Goal: Transaction & Acquisition: Book appointment/travel/reservation

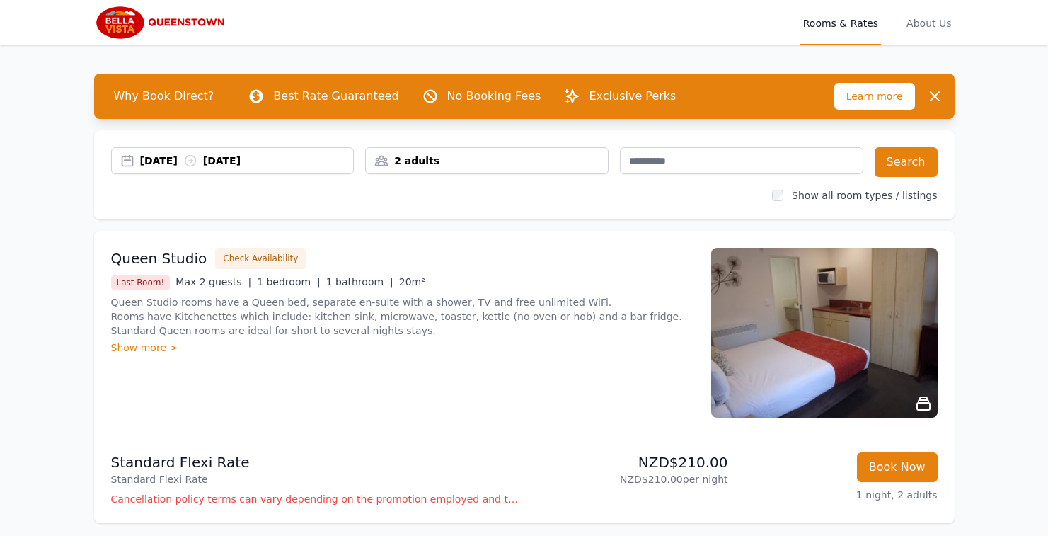
click at [168, 166] on div "[DATE] [DATE]" at bounding box center [247, 161] width 214 height 14
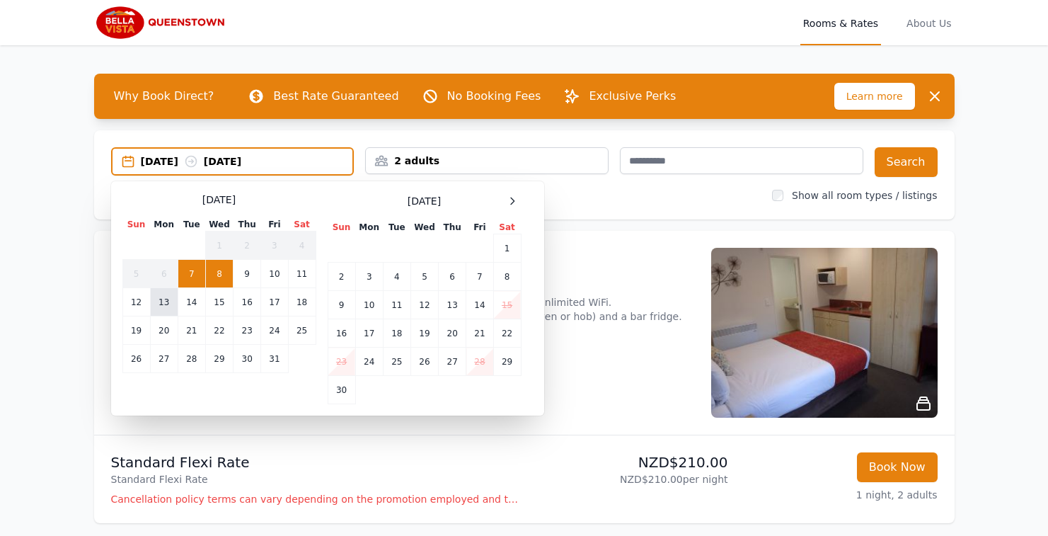
click at [166, 301] on td "13" at bounding box center [164, 302] width 28 height 28
click at [191, 304] on td "14" at bounding box center [192, 302] width 28 height 28
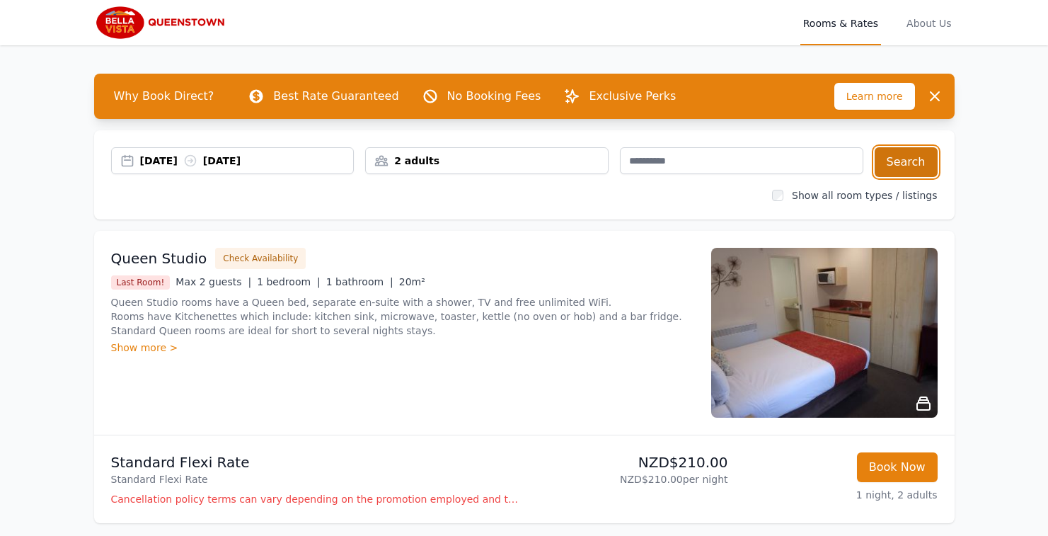
click at [901, 159] on button "Search" at bounding box center [906, 162] width 63 height 30
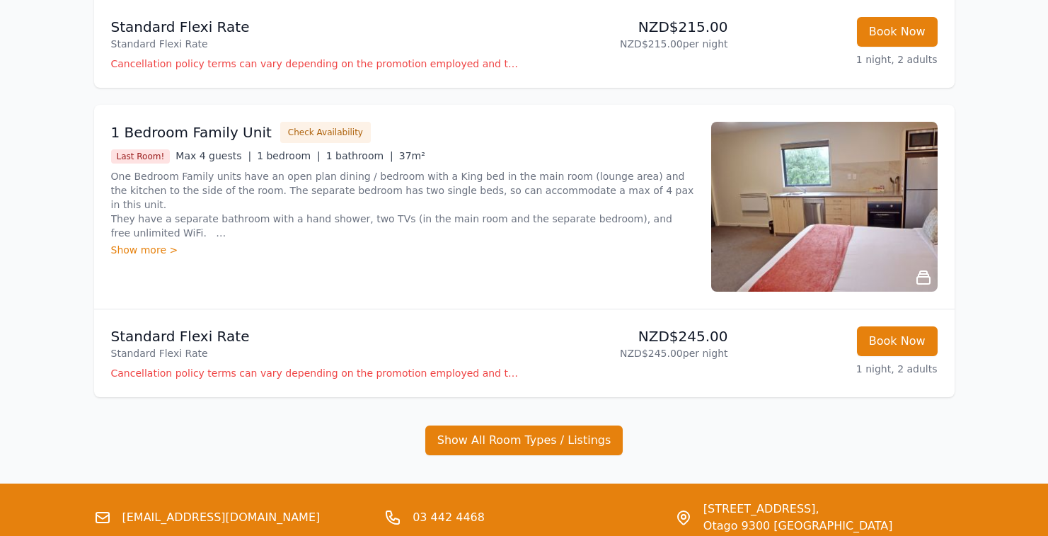
scroll to position [1047, 0]
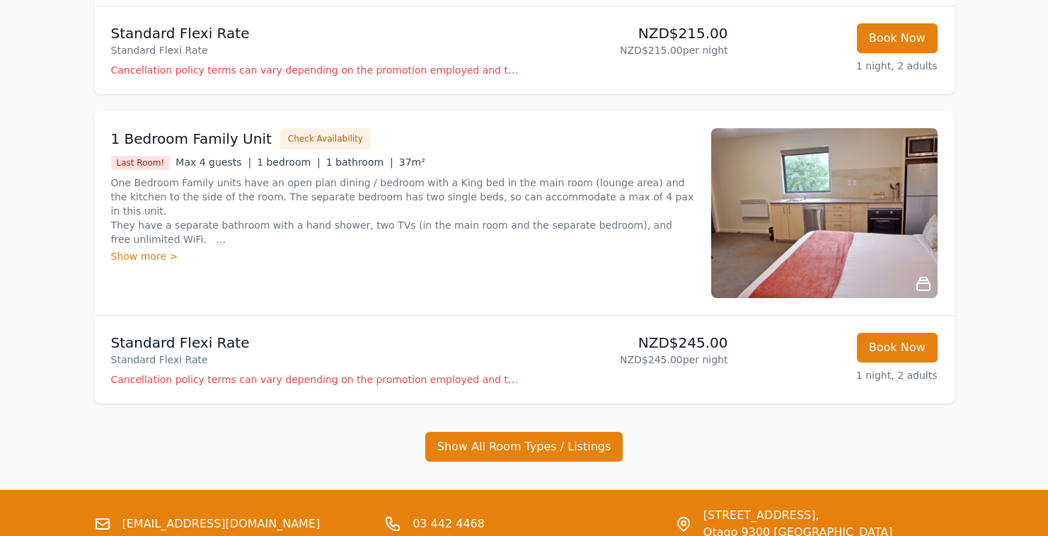
click at [838, 204] on img at bounding box center [824, 213] width 226 height 170
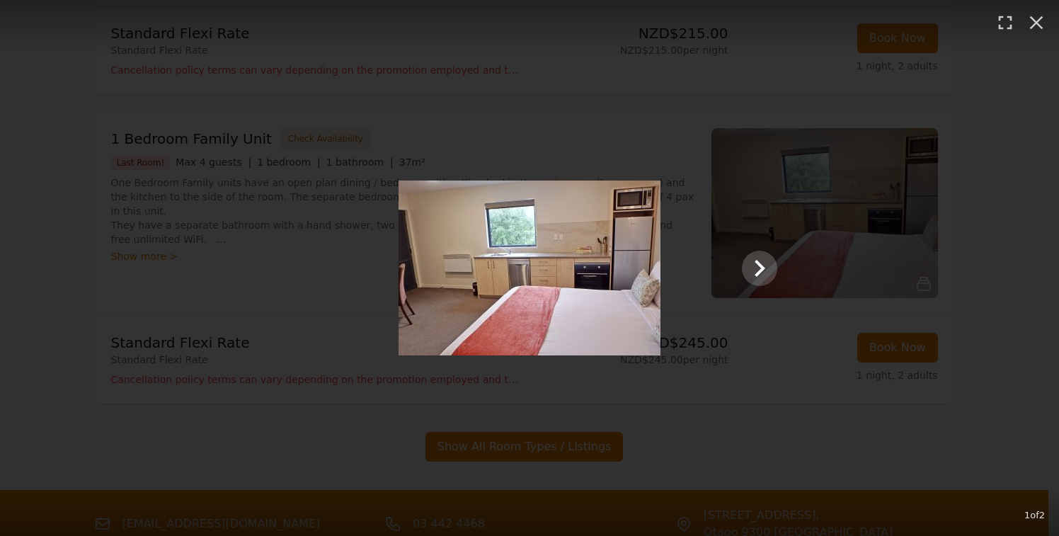
click at [838, 204] on div "1 of 2" at bounding box center [529, 268] width 1059 height 536
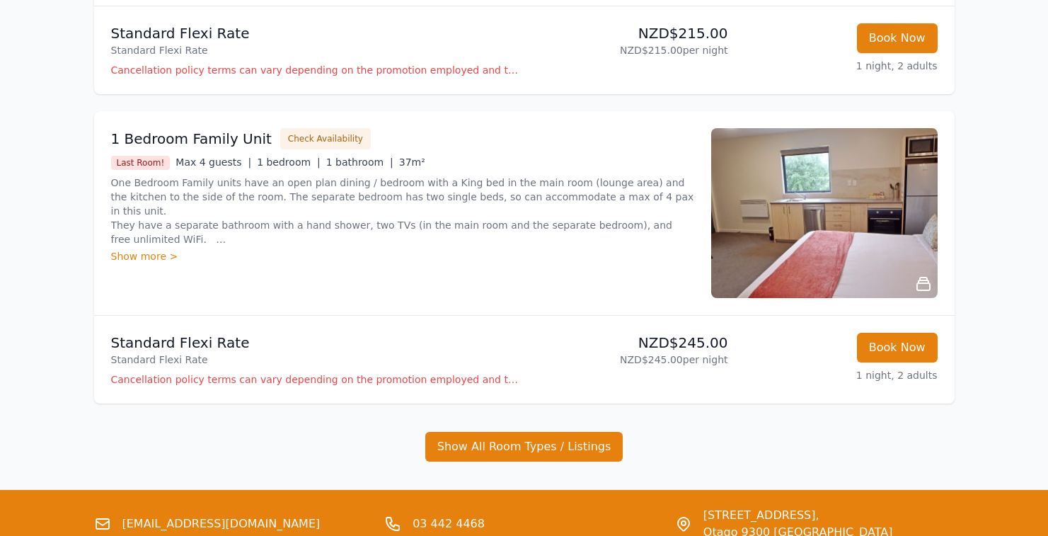
click at [838, 204] on img at bounding box center [824, 213] width 226 height 170
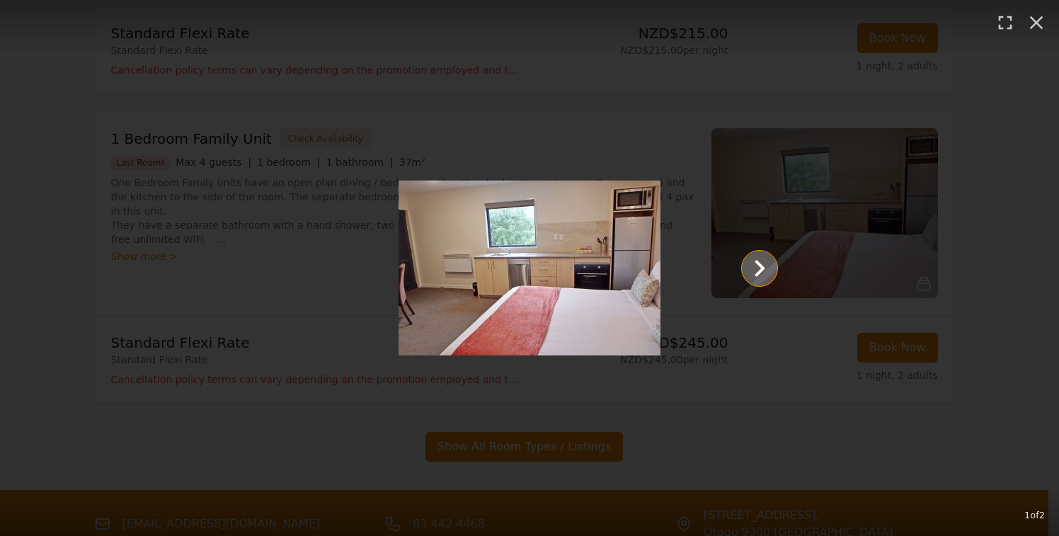
click at [755, 266] on icon "Show slide 2 of 2" at bounding box center [759, 268] width 34 height 34
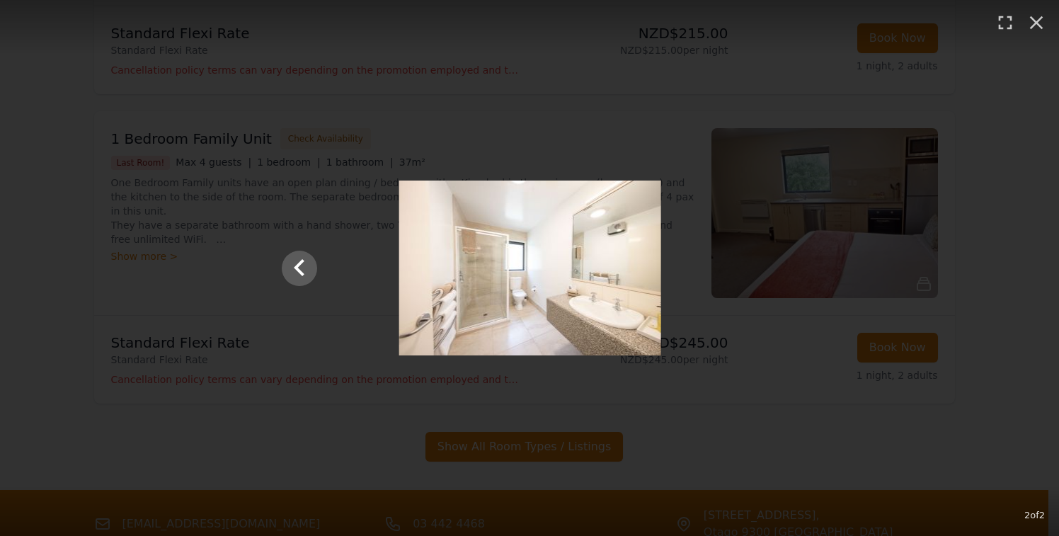
click at [755, 266] on div at bounding box center [530, 267] width 524 height 175
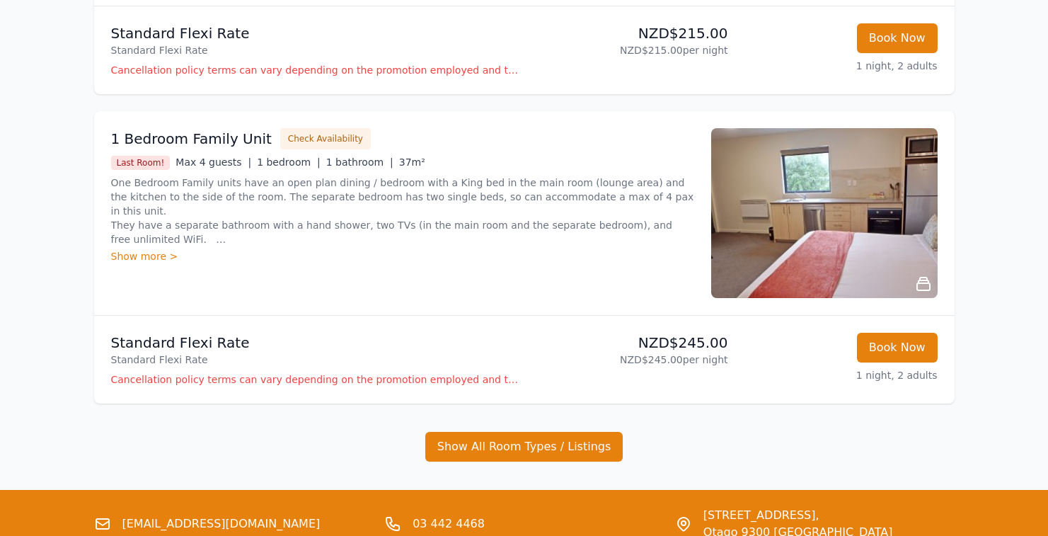
click at [768, 265] on img at bounding box center [824, 213] width 226 height 170
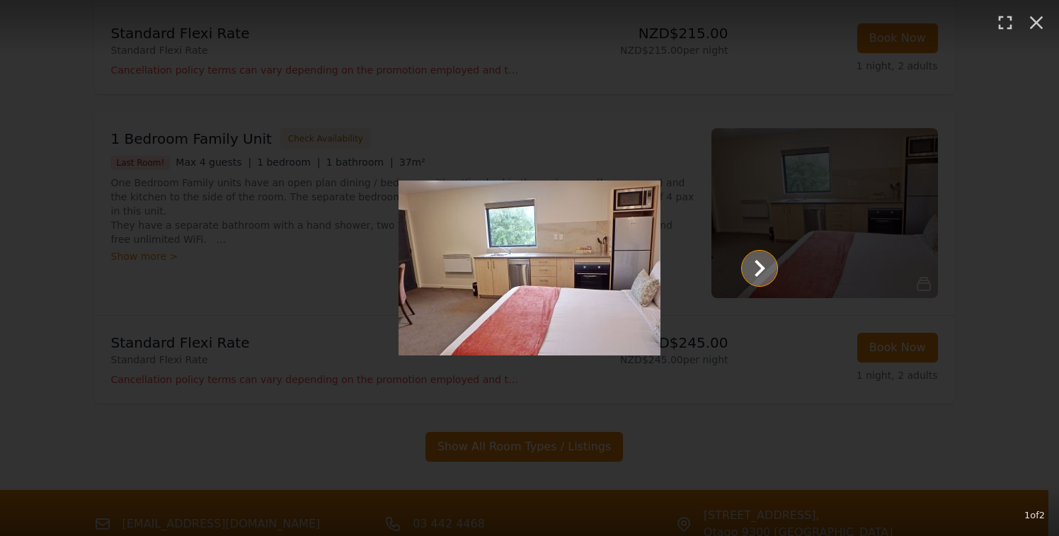
click at [751, 270] on icon "Show slide 2 of 2" at bounding box center [759, 268] width 34 height 34
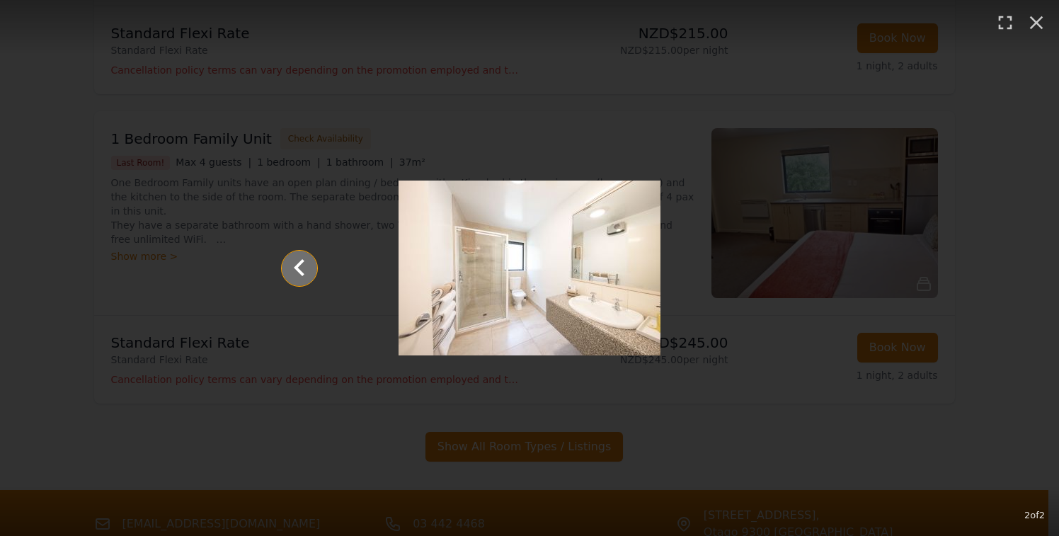
click at [298, 274] on icon "Show slide 1 of 2" at bounding box center [299, 268] width 34 height 34
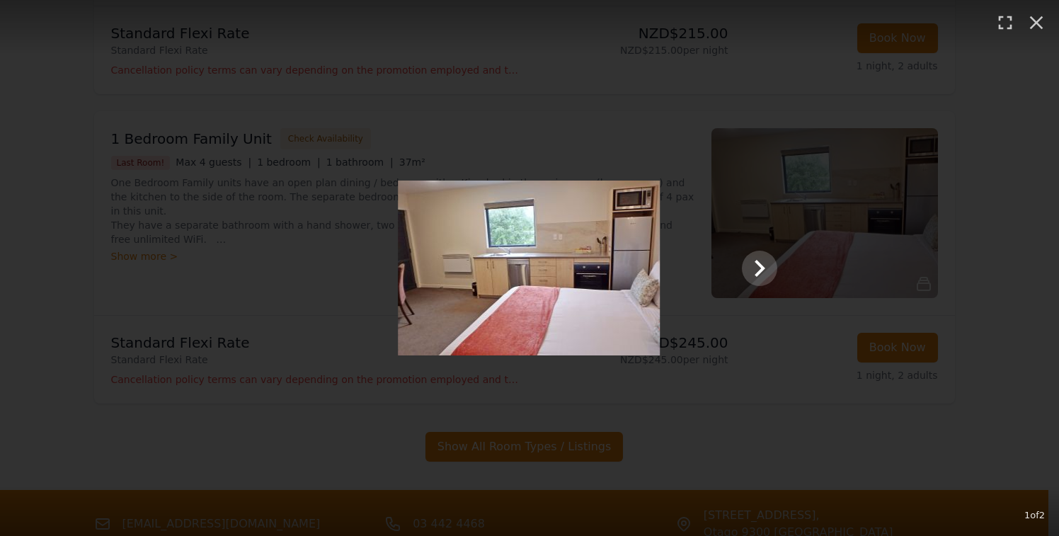
click at [304, 283] on div at bounding box center [529, 267] width 524 height 175
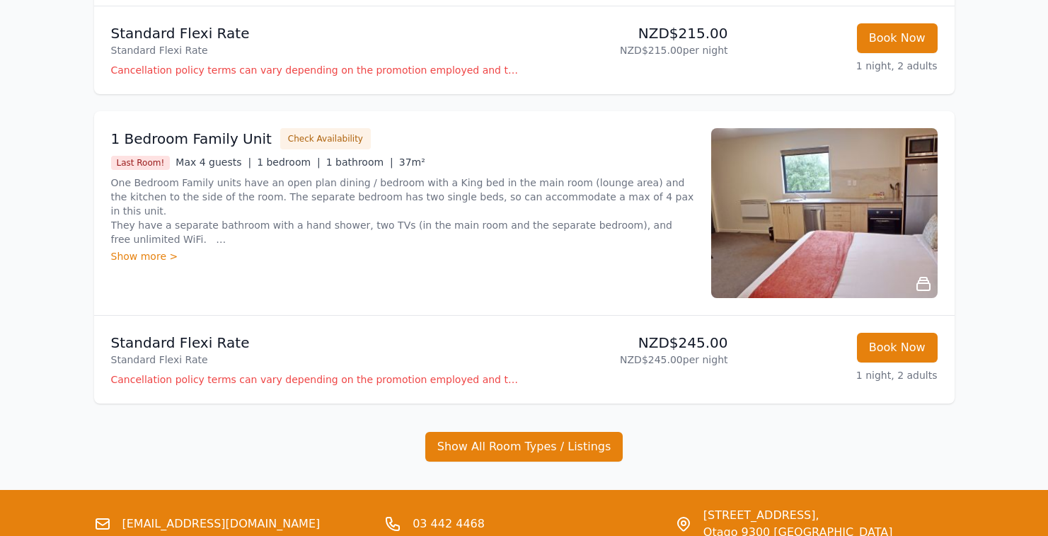
click at [159, 254] on div "Show more >" at bounding box center [402, 256] width 583 height 14
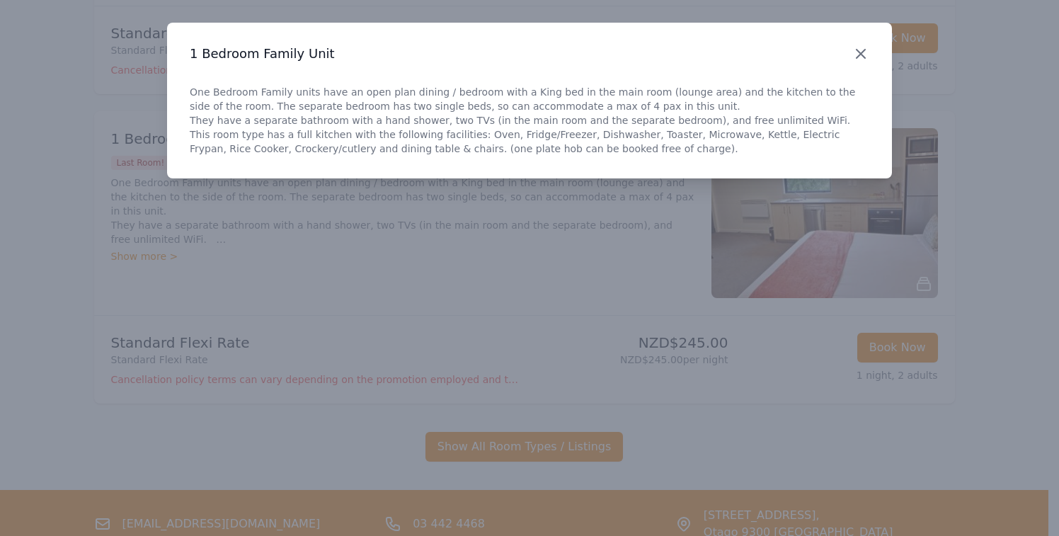
click at [854, 56] on icon "button" at bounding box center [860, 53] width 17 height 17
